Goal: Information Seeking & Learning: Learn about a topic

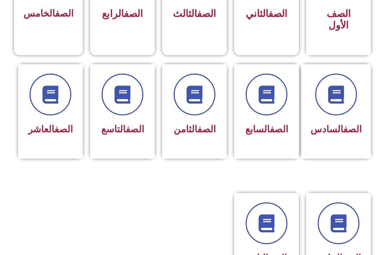
scroll to position [254, 0]
click at [215, 158] on div "الصف الثامن" at bounding box center [194, 111] width 65 height 94
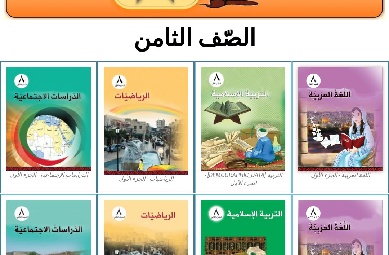
scroll to position [143, 0]
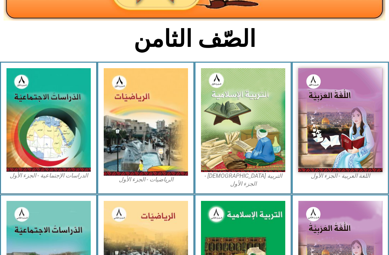
click at [268, 162] on img at bounding box center [243, 120] width 84 height 104
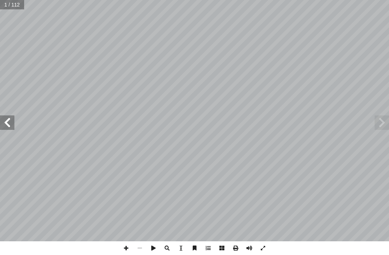
click at [378, 122] on span at bounding box center [382, 122] width 14 height 14
click at [384, 119] on span at bounding box center [382, 122] width 14 height 14
click at [5, 116] on span at bounding box center [7, 122] width 14 height 14
click at [378, 128] on span at bounding box center [382, 122] width 14 height 14
click at [6, 127] on span at bounding box center [7, 122] width 14 height 14
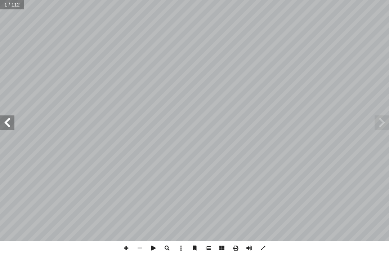
click at [5, 123] on span at bounding box center [7, 122] width 14 height 14
